Goal: Obtain resource: Download file/media

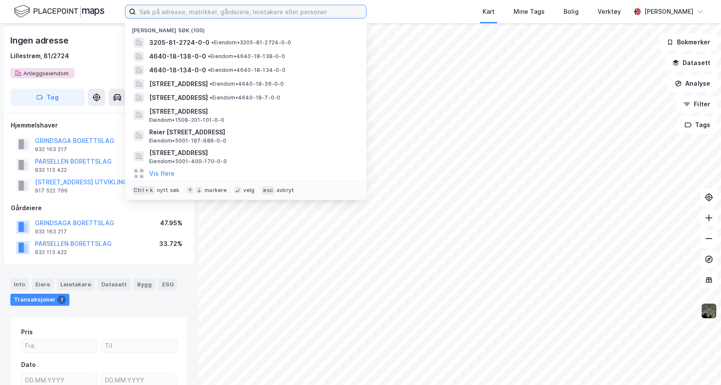
click at [195, 14] on input at bounding box center [251, 11] width 230 height 13
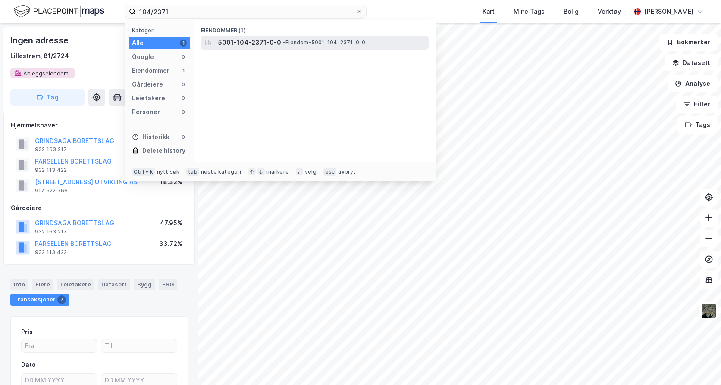
click at [261, 42] on span "5001-104-2371-0-0" at bounding box center [249, 43] width 63 height 10
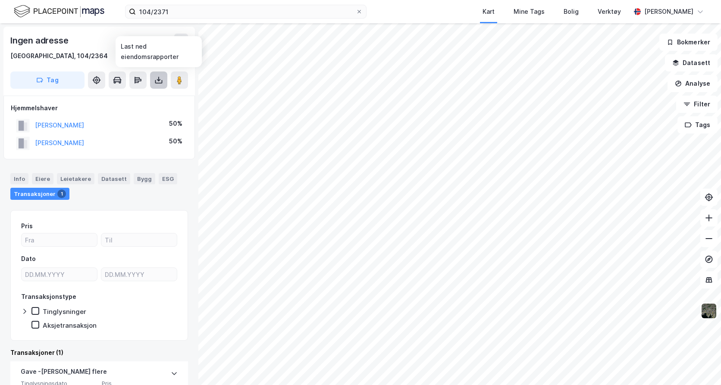
click at [162, 81] on icon at bounding box center [158, 81] width 7 height 3
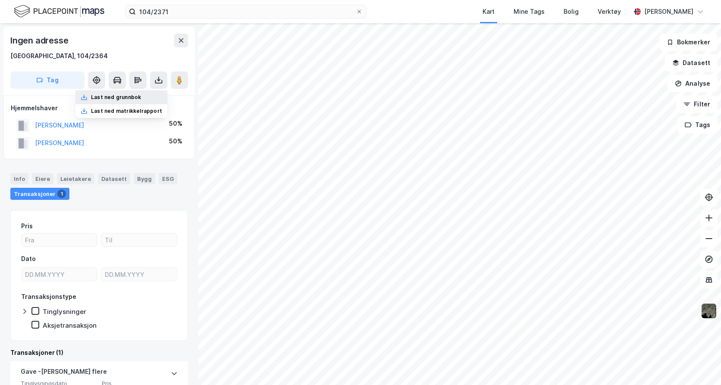
click at [134, 100] on div "Last ned grunnbok" at bounding box center [116, 97] width 50 height 7
click at [136, 97] on div "Last ned grunnbok" at bounding box center [116, 97] width 50 height 7
click at [111, 98] on div "Last ned grunnbok" at bounding box center [116, 97] width 50 height 7
click at [160, 83] on icon at bounding box center [158, 81] width 7 height 3
click at [128, 96] on div "Last ned grunnbok" at bounding box center [116, 97] width 50 height 7
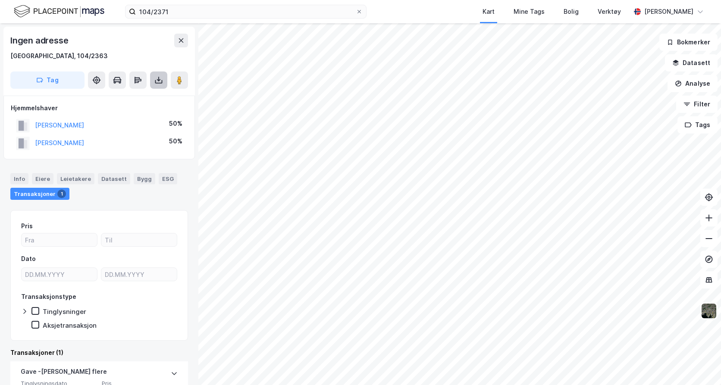
click at [160, 78] on icon at bounding box center [158, 80] width 9 height 9
click at [129, 94] on div "Last ned grunnbok" at bounding box center [116, 97] width 50 height 7
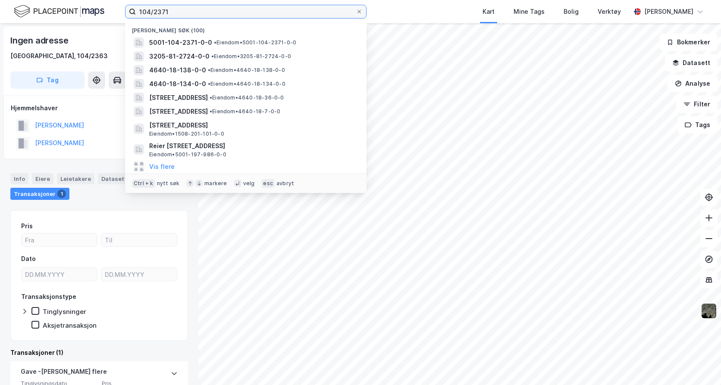
drag, startPoint x: 168, startPoint y: 11, endPoint x: 85, endPoint y: 9, distance: 82.8
click at [86, 9] on div "104/2371 Nylige søk [PHONE_NUMBER] • Eiendom • 5001-104-2371-0-0 3205-81-2724-0…" at bounding box center [360, 11] width 721 height 23
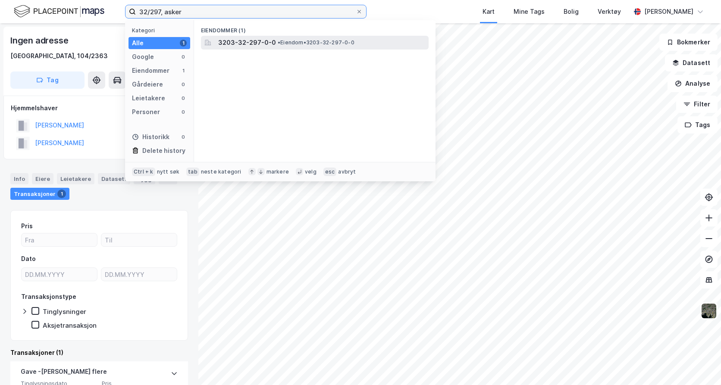
type input "32/297, asker"
click at [236, 39] on span "3203-32-297-0-0" at bounding box center [247, 43] width 58 height 10
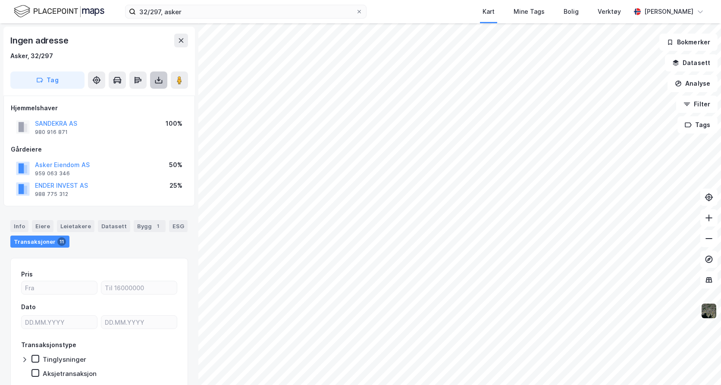
click at [157, 79] on icon at bounding box center [158, 80] width 9 height 9
click at [130, 94] on div "Last ned grunnbok" at bounding box center [116, 97] width 50 height 7
